Goal: Task Accomplishment & Management: Manage account settings

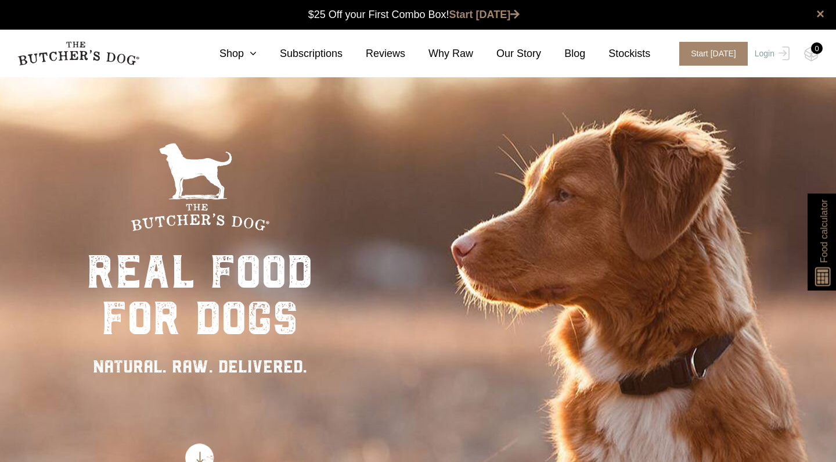
click at [772, 57] on link "Login" at bounding box center [771, 54] width 38 height 24
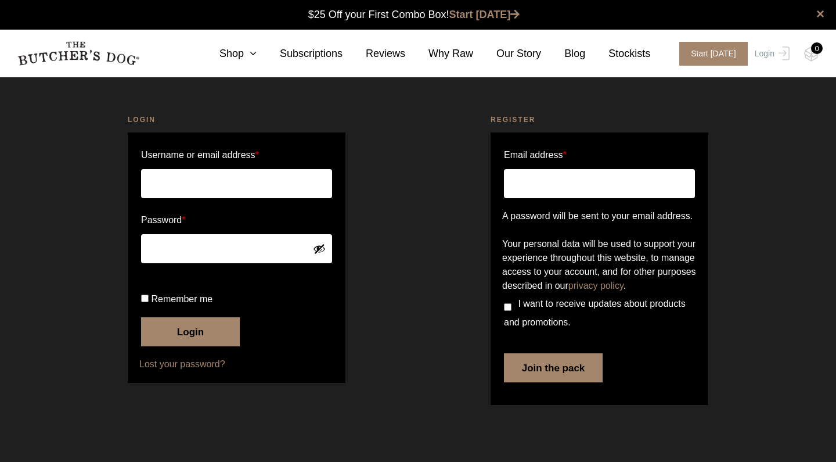
type input "[PERSON_NAME][EMAIL_ADDRESS][DOMAIN_NAME]"
click at [324, 253] on button "Show password" at bounding box center [319, 248] width 13 height 13
click at [173, 304] on span "Remember me" at bounding box center [182, 299] width 62 height 10
click at [149, 302] on input "Remember me" at bounding box center [145, 298] width 8 height 8
checkbox input "true"
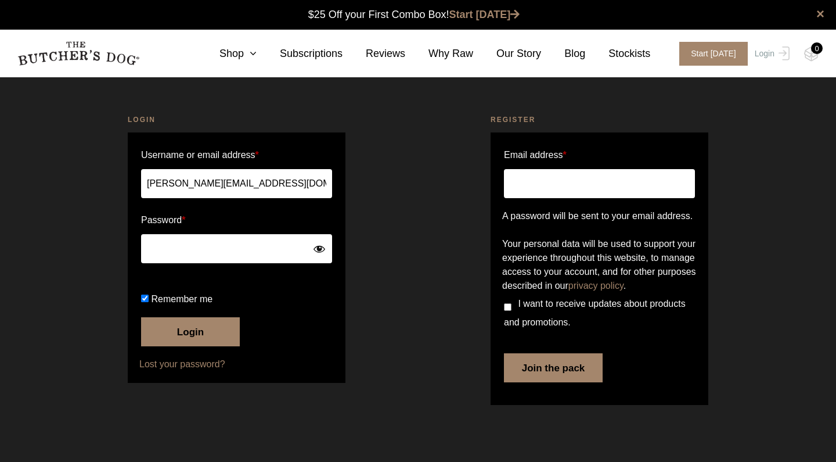
click at [171, 346] on button "Login" at bounding box center [190, 331] width 99 height 29
